Goal: Task Accomplishment & Management: Use online tool/utility

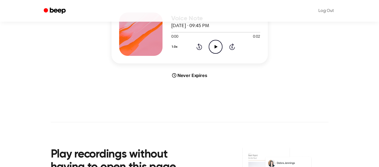
scroll to position [261, 0]
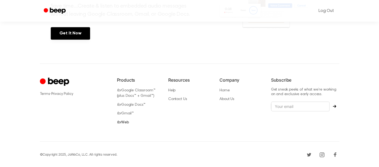
click at [120, 121] on icon "for" at bounding box center [119, 123] width 5 height 4
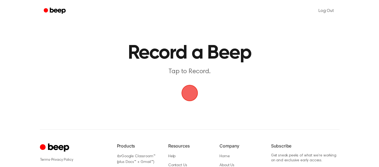
click at [186, 103] on span "button" at bounding box center [190, 93] width 20 height 20
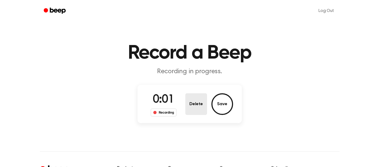
click at [200, 103] on button "Delete" at bounding box center [196, 104] width 22 height 22
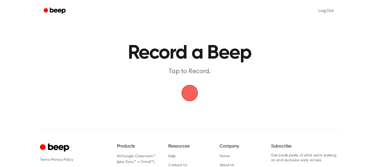
click at [195, 97] on span "button" at bounding box center [189, 93] width 18 height 18
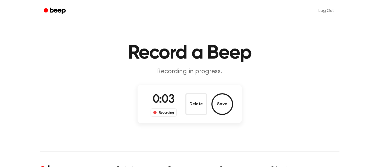
click at [213, 97] on div "Delete Save" at bounding box center [209, 104] width 48 height 22
click at [222, 105] on button "Save" at bounding box center [222, 104] width 22 height 22
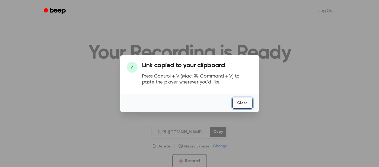
click at [240, 102] on button "Close" at bounding box center [242, 103] width 20 height 11
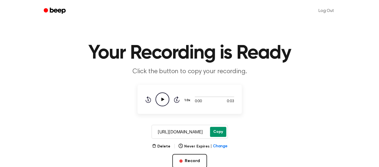
click at [212, 134] on button "Copy" at bounding box center [218, 132] width 16 height 10
